Goal: Task Accomplishment & Management: Manage account settings

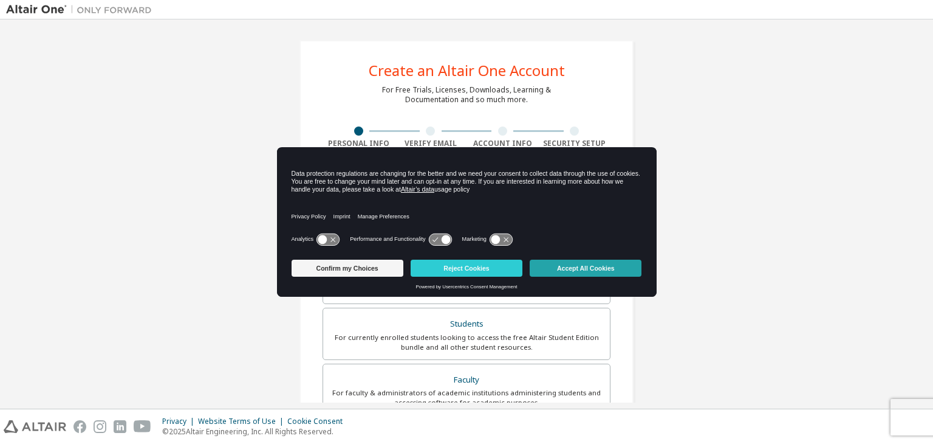
click at [571, 263] on button "Accept All Cookies" at bounding box center [586, 267] width 112 height 17
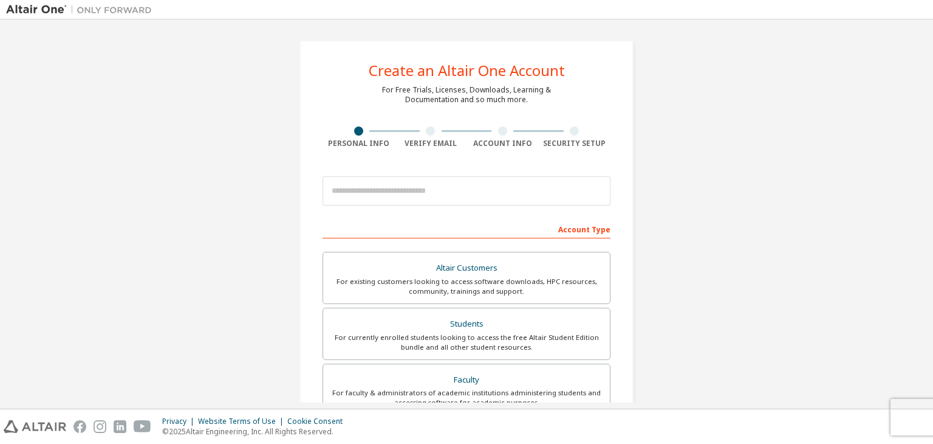
scroll to position [13, 0]
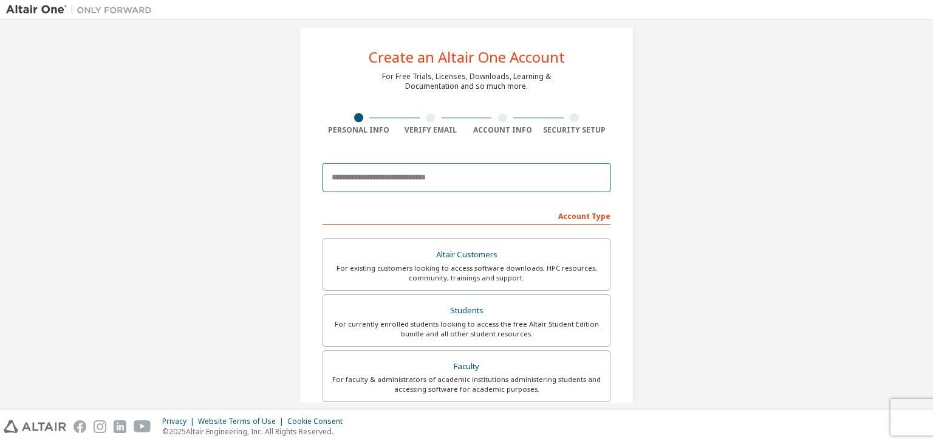
click at [498, 176] on input "email" at bounding box center [467, 177] width 288 height 29
type input "**********"
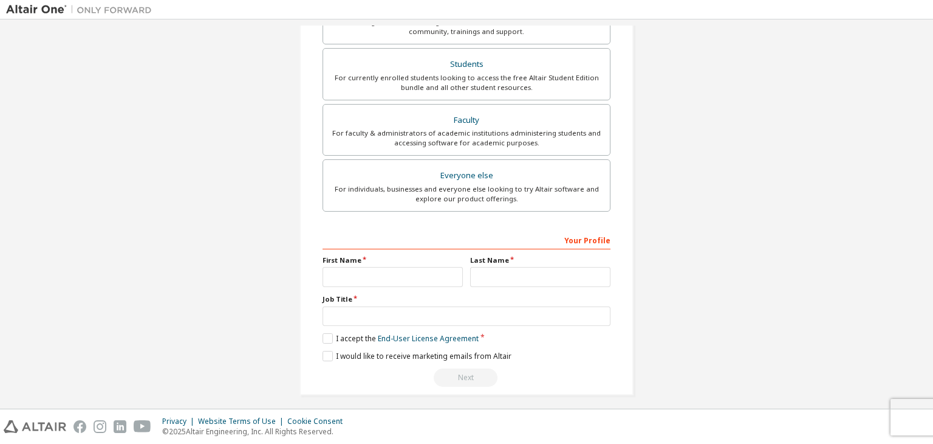
scroll to position [264, 0]
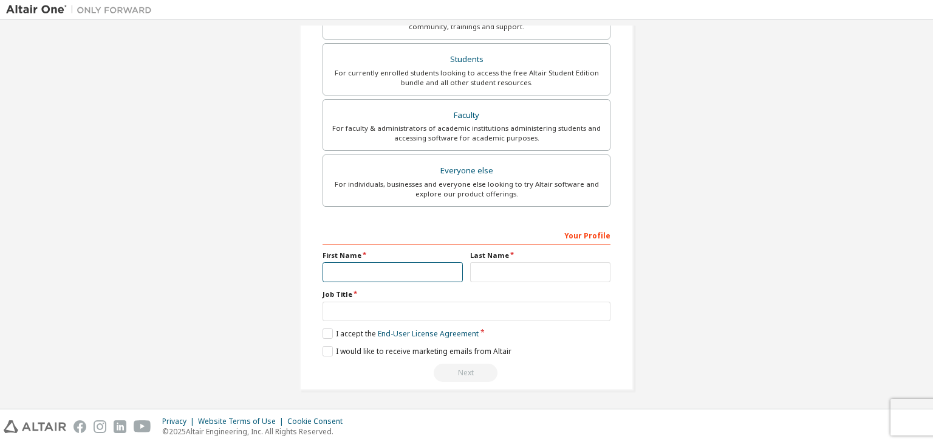
click at [351, 272] on input "text" at bounding box center [393, 272] width 140 height 20
drag, startPoint x: 351, startPoint y: 272, endPoint x: 442, endPoint y: 305, distance: 97.1
click at [442, 305] on div "Your Profile First Name Last Name Job Title Please provide State/Province to he…" at bounding box center [467, 303] width 288 height 157
type input "***"
click at [495, 271] on input "text" at bounding box center [540, 272] width 140 height 20
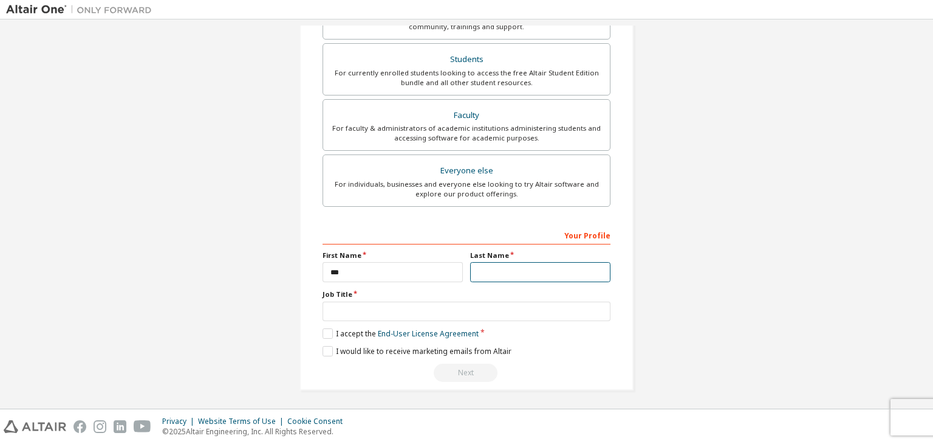
type input "********"
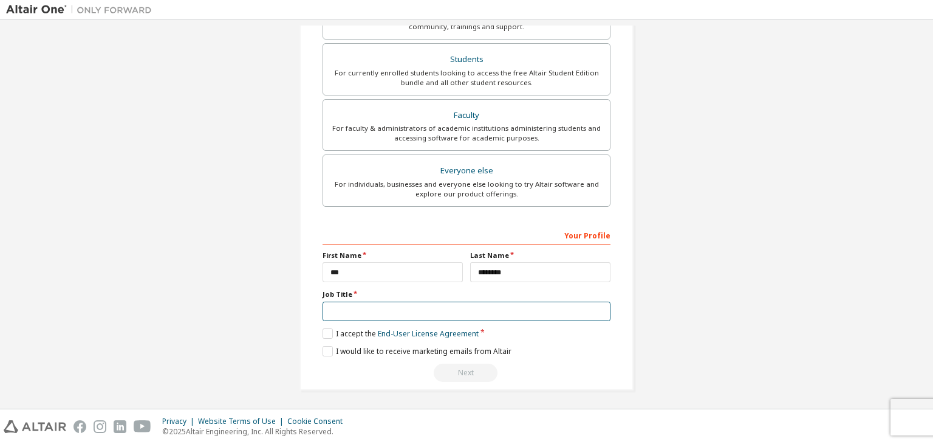
click at [537, 315] on input "text" at bounding box center [467, 311] width 288 height 20
type input "*******"
click at [323, 328] on label "I accept the End-User License Agreement" at bounding box center [401, 333] width 156 height 10
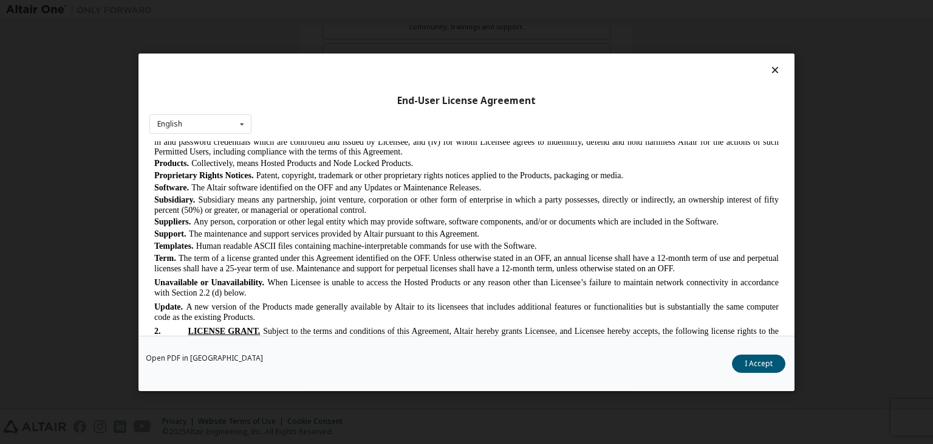
scroll to position [724, 0]
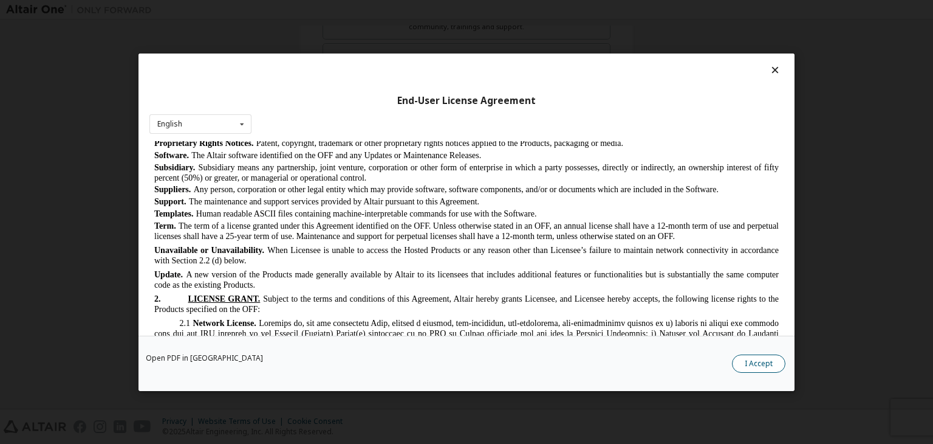
click at [763, 366] on button "I Accept" at bounding box center [758, 363] width 53 height 18
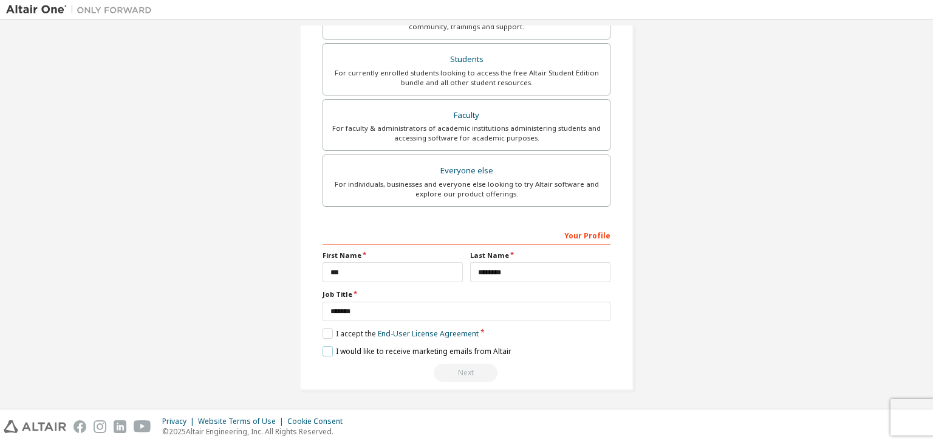
click at [328, 346] on label "I would like to receive marketing emails from Altair" at bounding box center [417, 351] width 189 height 10
click at [481, 370] on div "Next" at bounding box center [467, 372] width 288 height 18
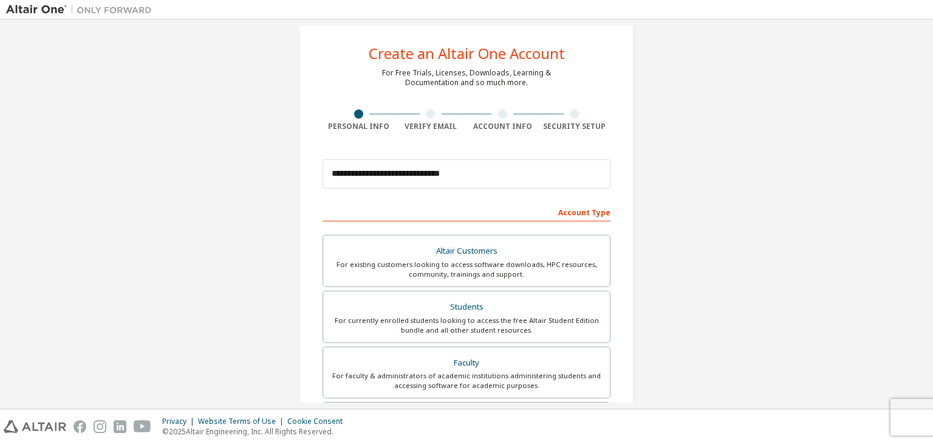
scroll to position [19, 0]
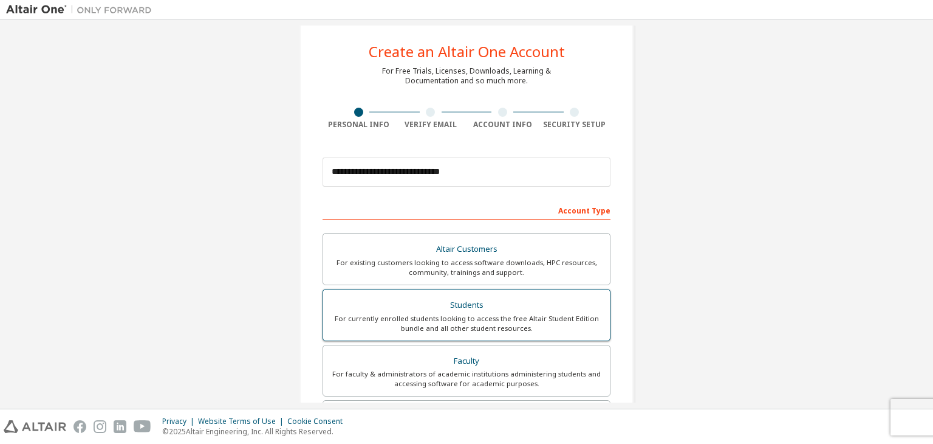
click at [537, 300] on div "Students" at bounding box center [467, 305] width 272 height 17
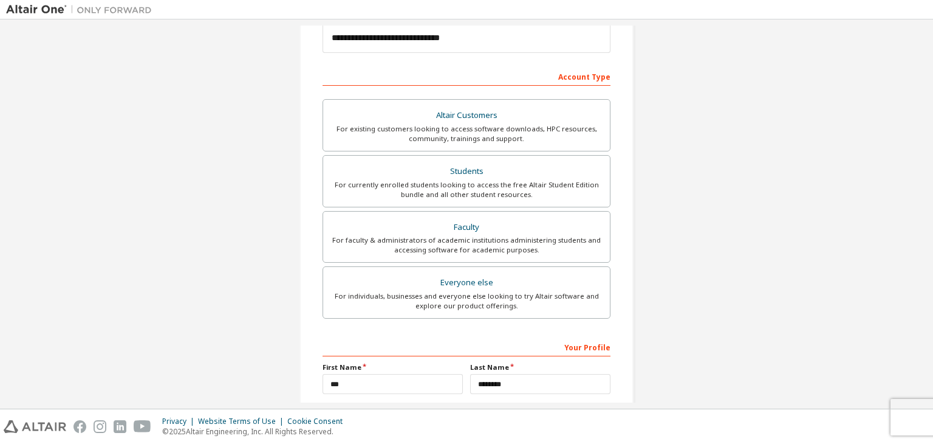
scroll to position [264, 0]
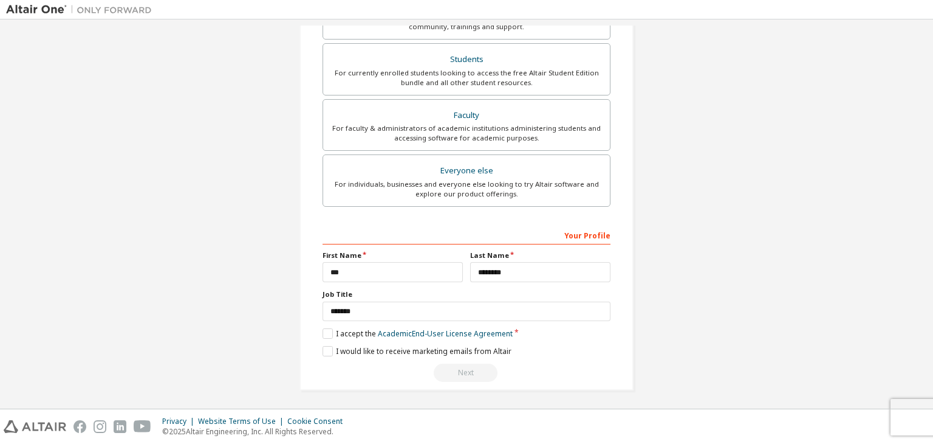
click at [324, 324] on div "**********" at bounding box center [467, 303] width 288 height 157
click at [323, 329] on label "I accept the Academic End-User License Agreement" at bounding box center [418, 333] width 190 height 10
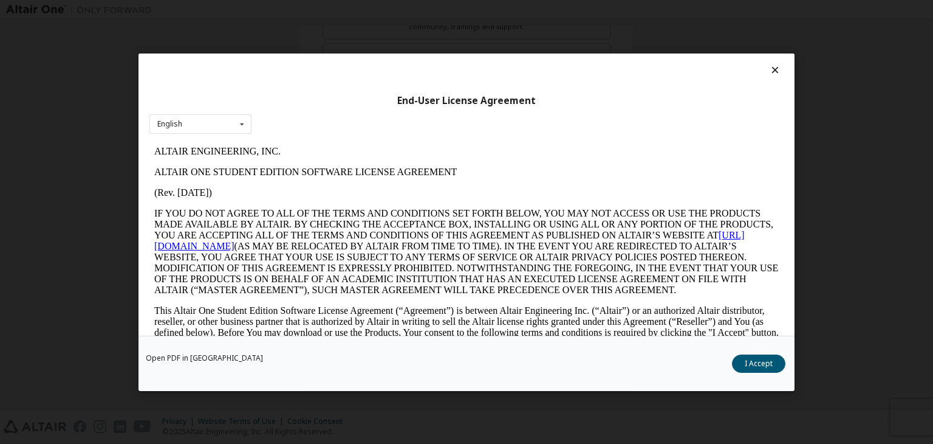
scroll to position [0, 0]
click at [758, 364] on button "I Accept" at bounding box center [758, 363] width 53 height 18
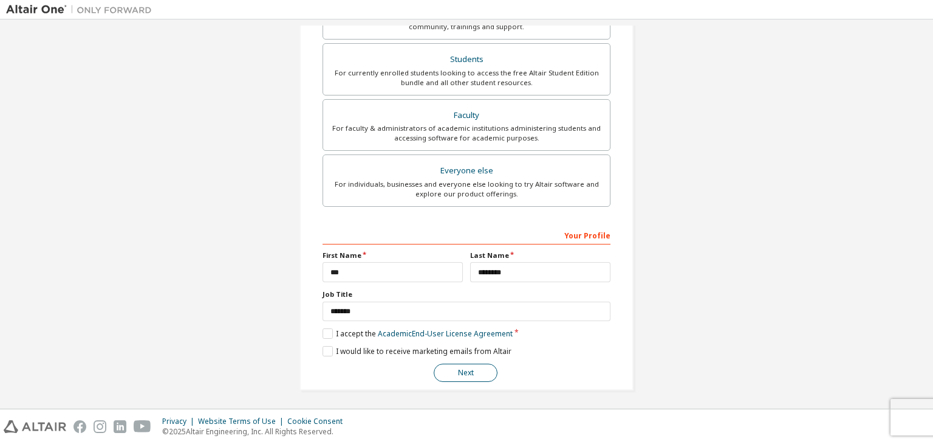
click at [462, 369] on button "Next" at bounding box center [466, 372] width 64 height 18
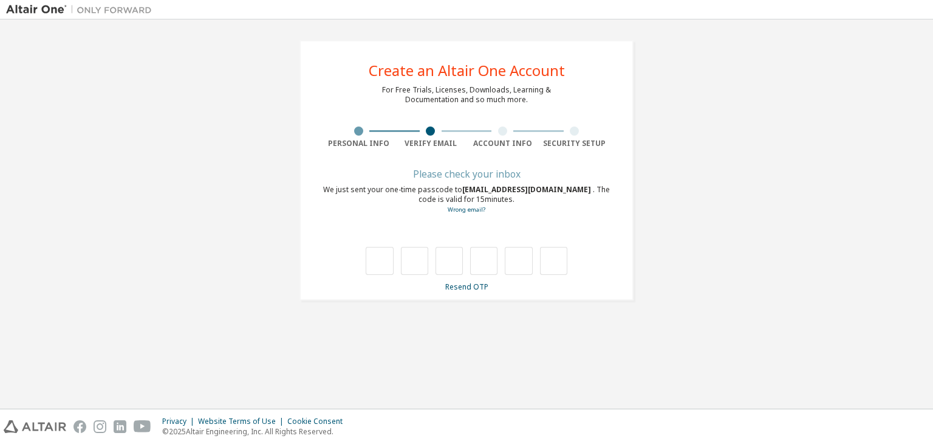
type input "*"
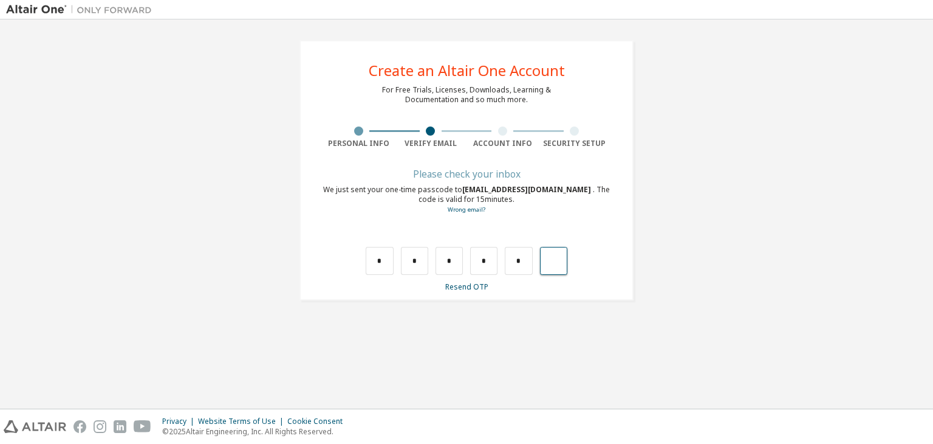
type input "*"
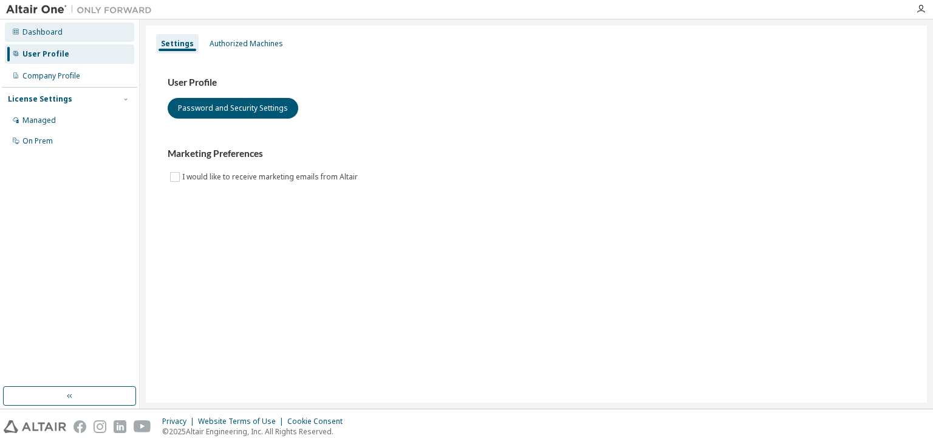
click at [80, 32] on div "Dashboard" at bounding box center [69, 31] width 129 height 19
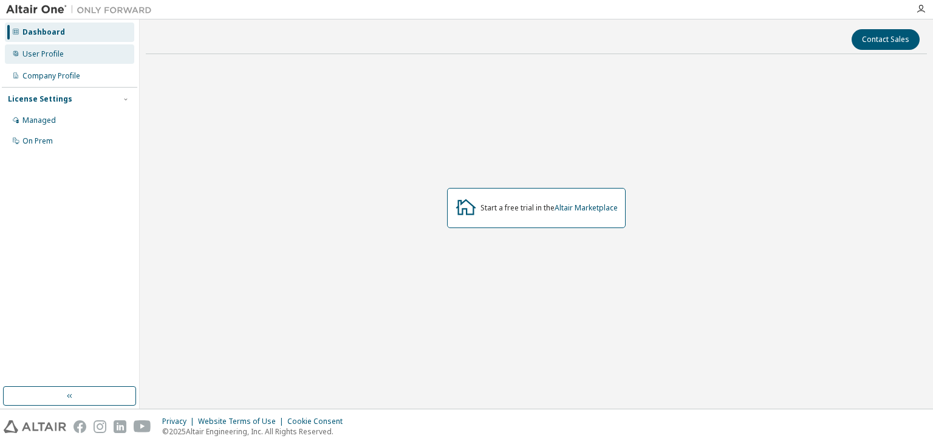
click at [97, 63] on div "User Profile" at bounding box center [69, 53] width 129 height 19
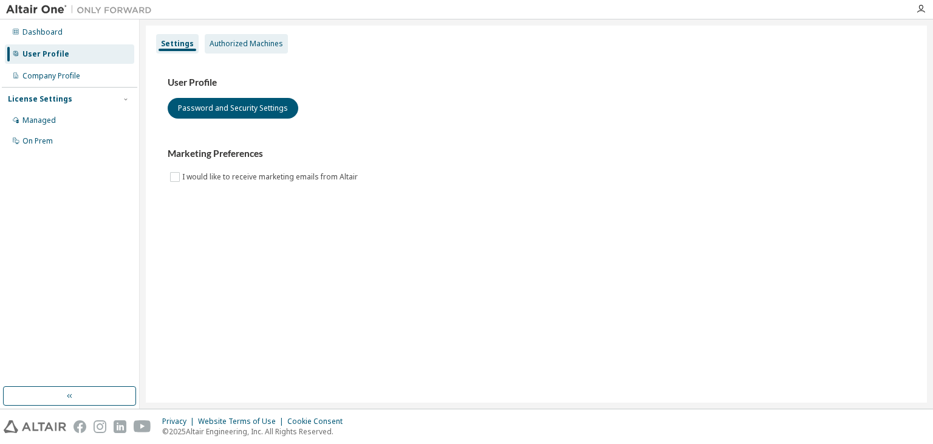
click at [241, 39] on div "Authorized Machines" at bounding box center [247, 44] width 74 height 10
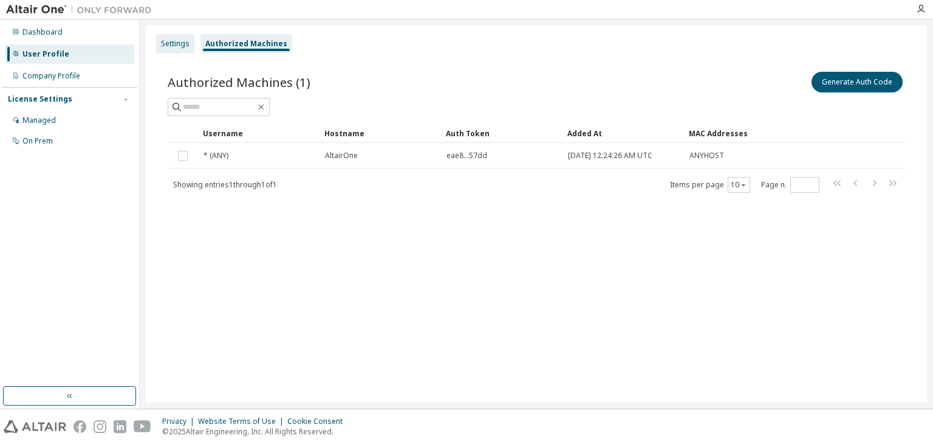
click at [187, 39] on div "Settings" at bounding box center [175, 44] width 29 height 10
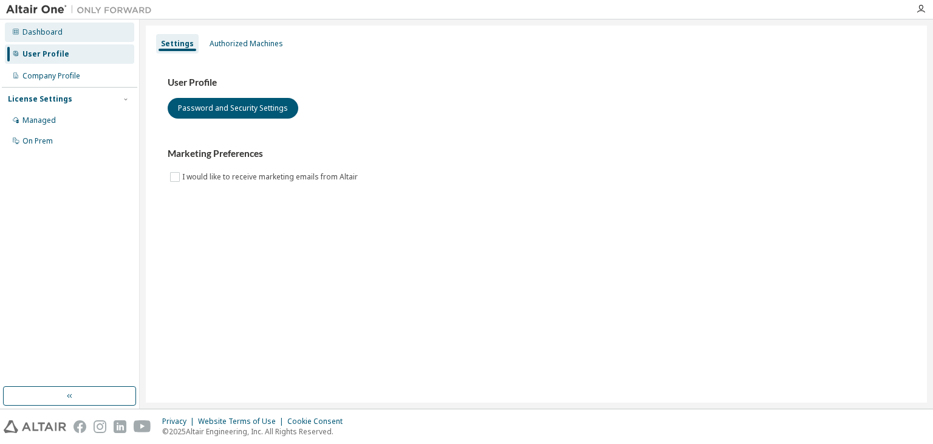
click at [92, 32] on div "Dashboard" at bounding box center [69, 31] width 129 height 19
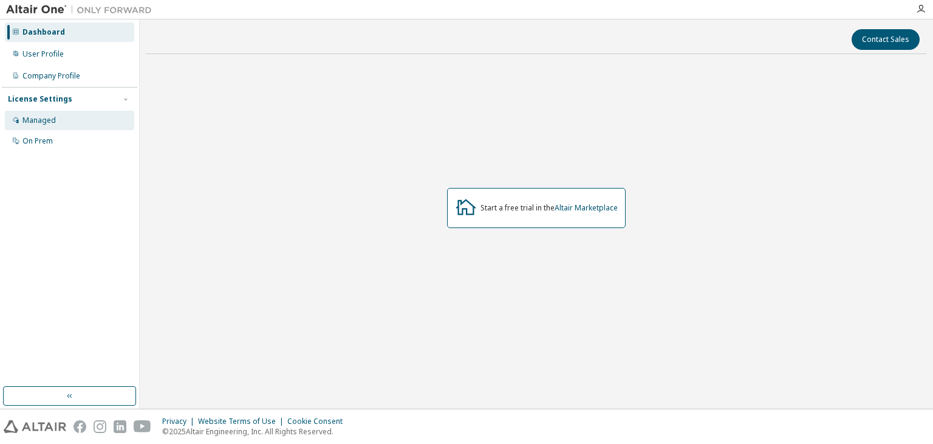
click at [84, 122] on div "Managed" at bounding box center [69, 120] width 129 height 19
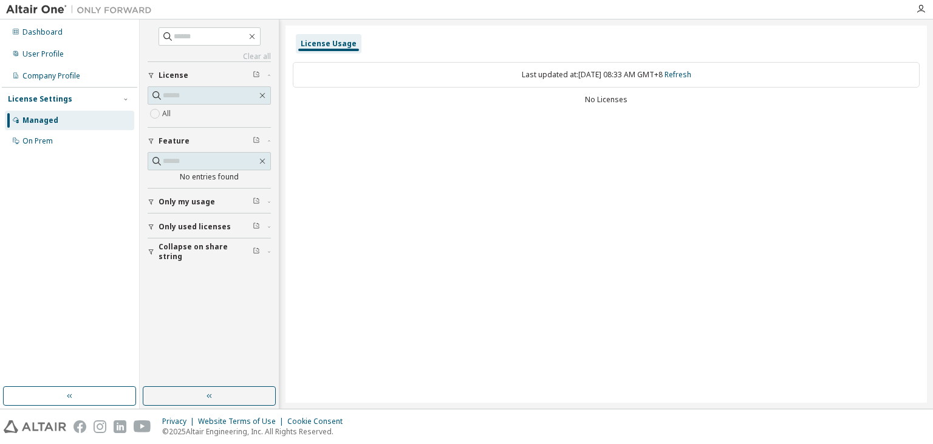
click at [99, 64] on div "Dashboard User Profile Company Profile License Settings Managed On Prem" at bounding box center [70, 86] width 136 height 131
click at [97, 74] on div "Company Profile" at bounding box center [69, 75] width 129 height 19
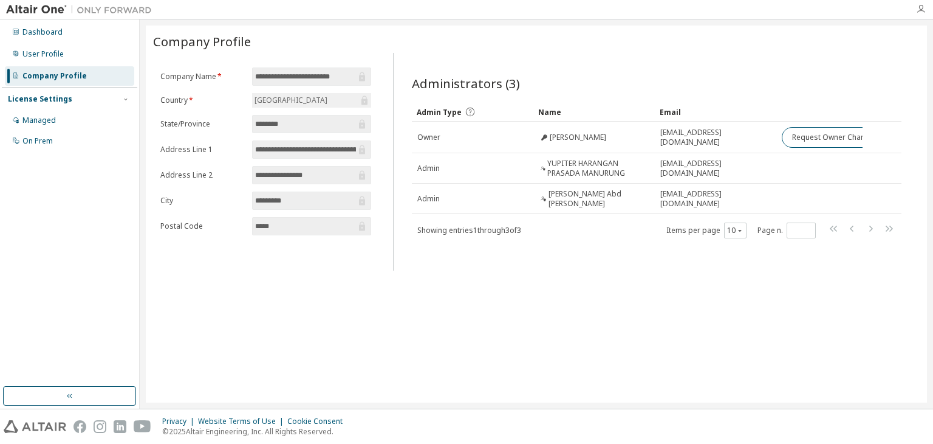
click at [919, 4] on icon "button" at bounding box center [921, 9] width 10 height 10
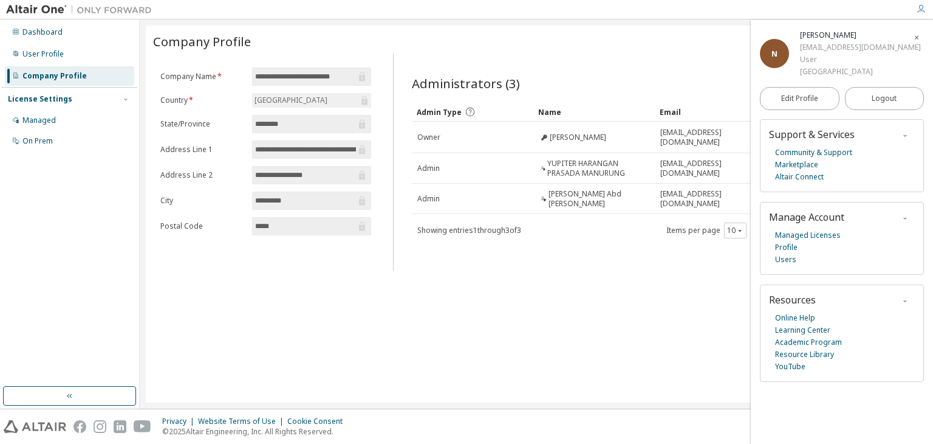
click at [818, 36] on div "Nur Nadhirah" at bounding box center [860, 35] width 121 height 12
click at [819, 94] on link "Edit Profile" at bounding box center [800, 98] width 80 height 23
